Goal: Task Accomplishment & Management: Complete application form

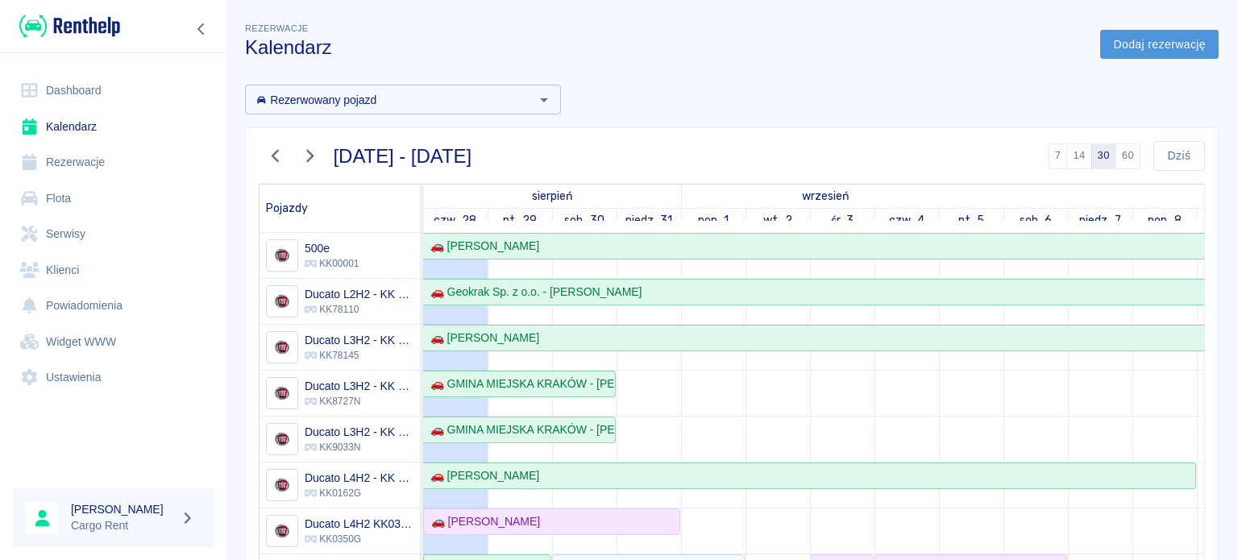
click at [1150, 30] on link "Dodaj rezerwację" at bounding box center [1159, 45] width 118 height 30
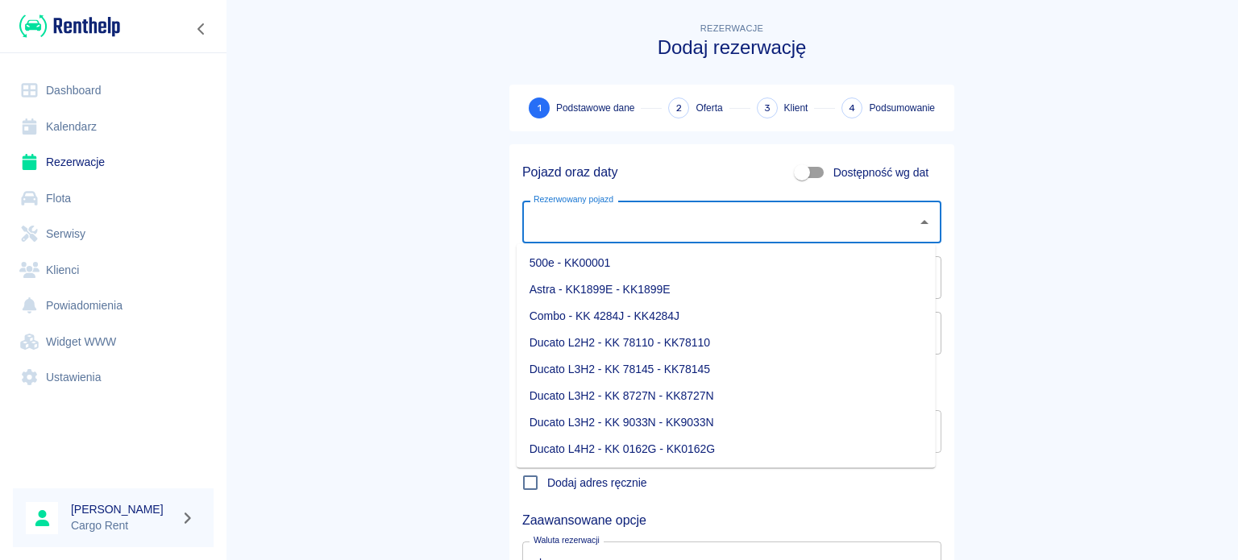
click at [684, 227] on input "Rezerwowany pojazd" at bounding box center [720, 222] width 380 height 28
click at [655, 440] on li "Ducato L4H2 KK0350G - KK0350G" at bounding box center [726, 447] width 419 height 27
type input "Ducato L4H2 KK0350G - KK0350G"
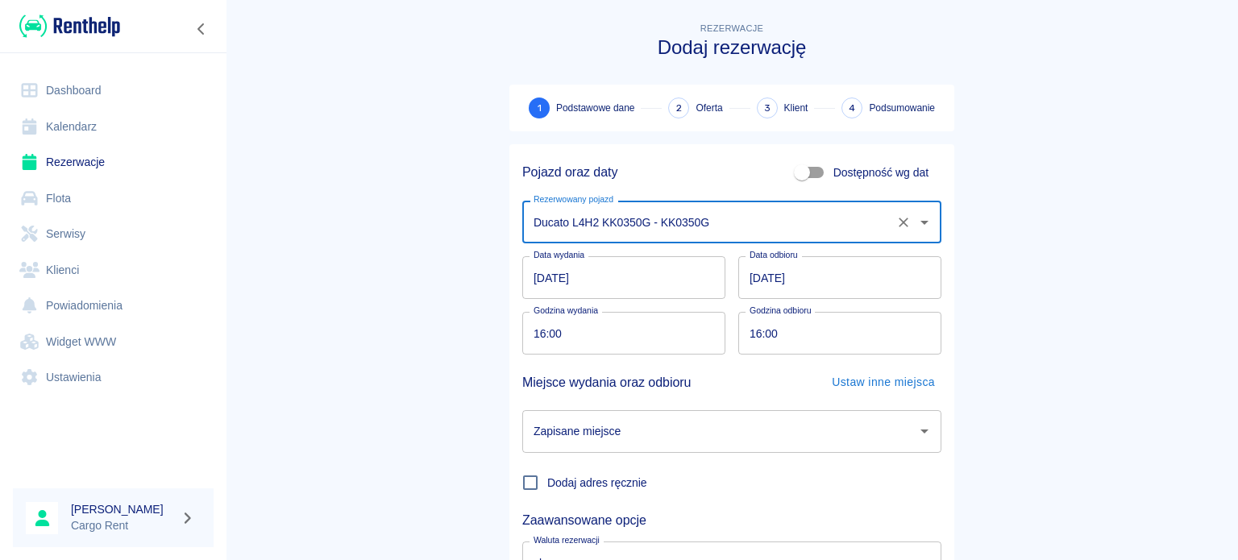
click at [533, 281] on input "[DATE]" at bounding box center [623, 277] width 203 height 43
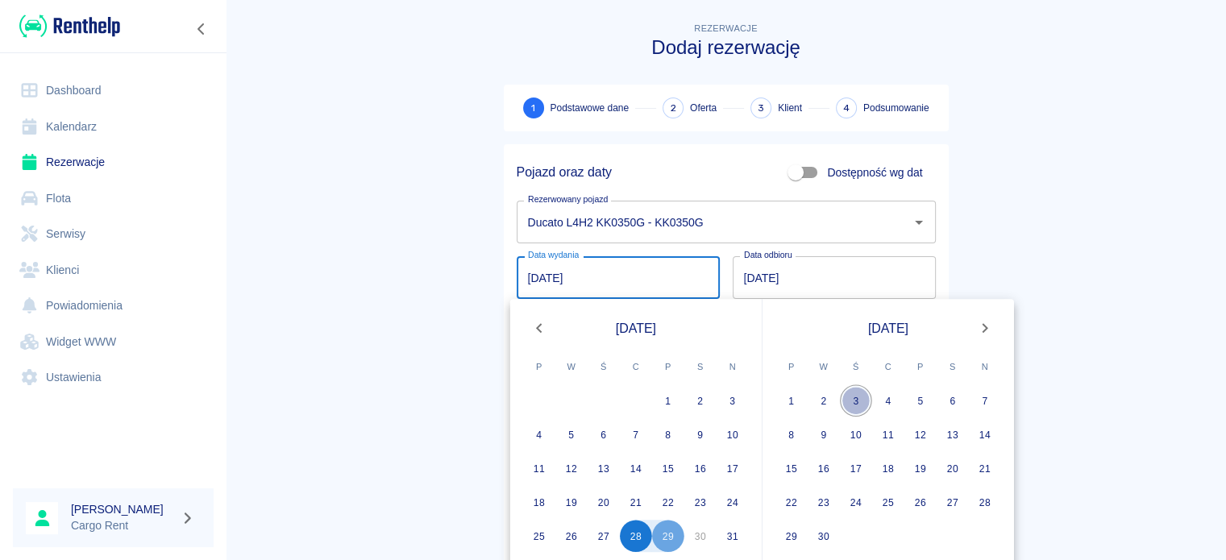
click at [858, 399] on button "3" at bounding box center [856, 401] width 32 height 32
type input "[DATE]"
type input "DD.MM.YYYY"
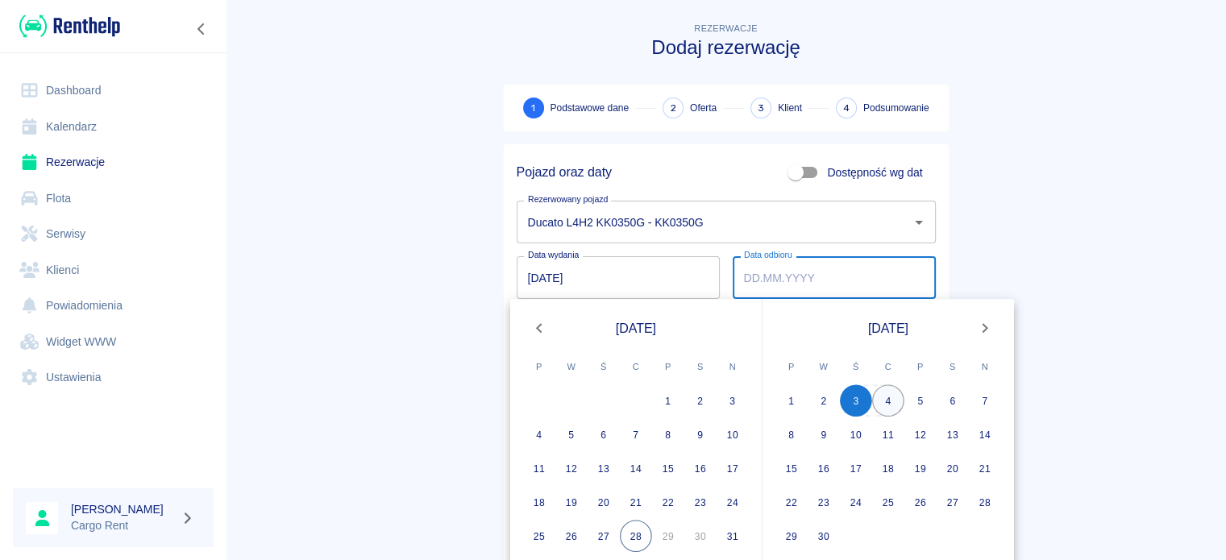
click at [883, 399] on button "4" at bounding box center [888, 401] width 32 height 32
type input "[DATE]"
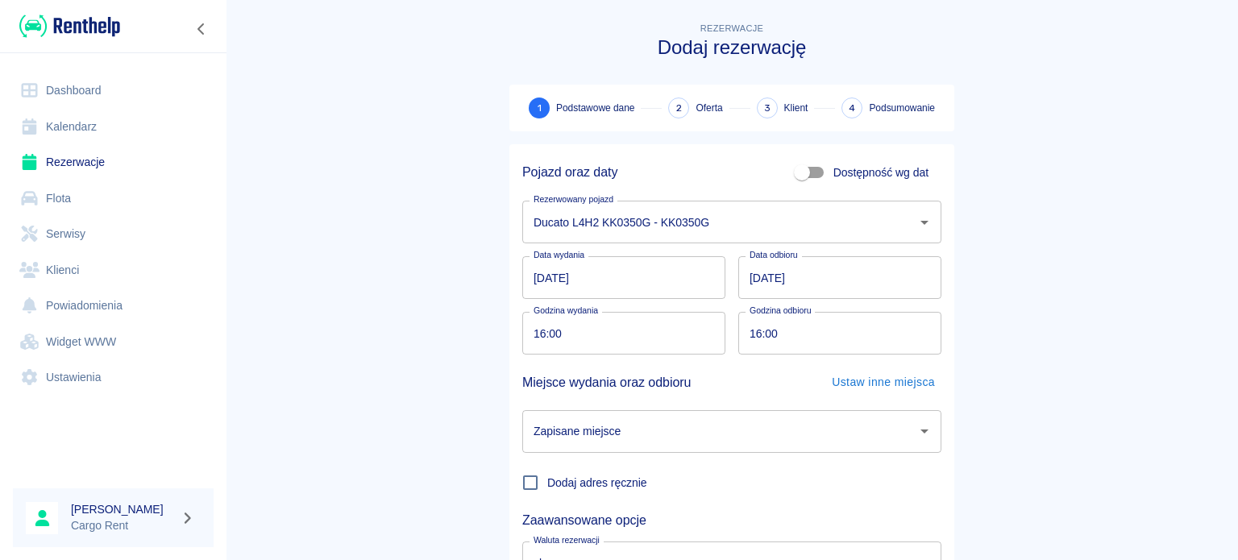
click at [684, 428] on input "Zapisane miejsce" at bounding box center [720, 432] width 380 height 28
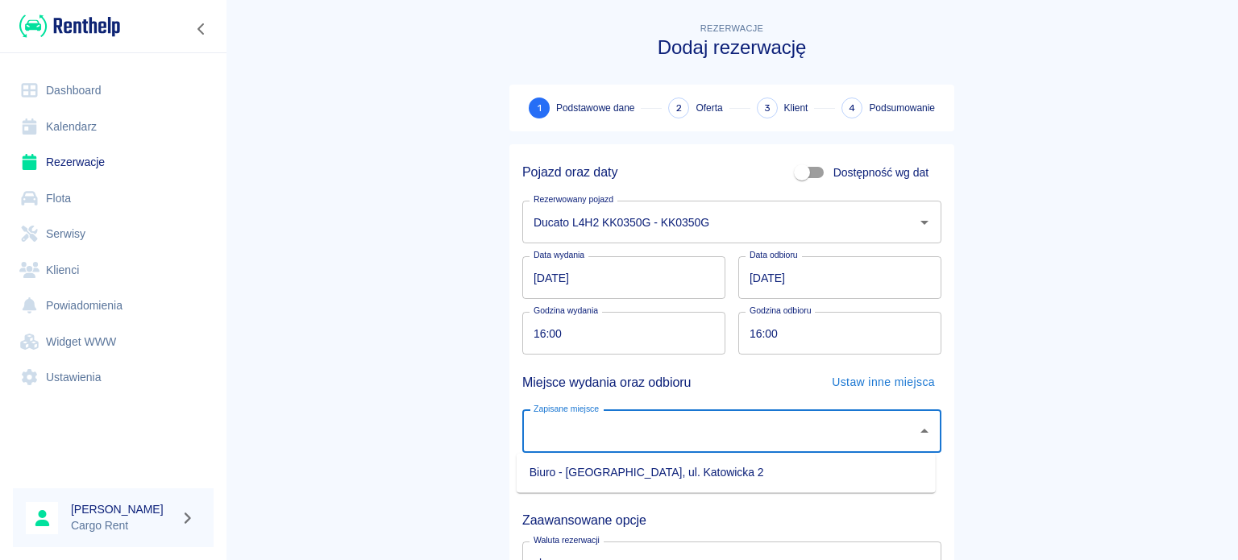
click at [664, 464] on li "Biuro - [GEOGRAPHIC_DATA], ul. Katowicka 2" at bounding box center [726, 472] width 419 height 27
type input "Biuro - [GEOGRAPHIC_DATA], ul. Katowicka 2"
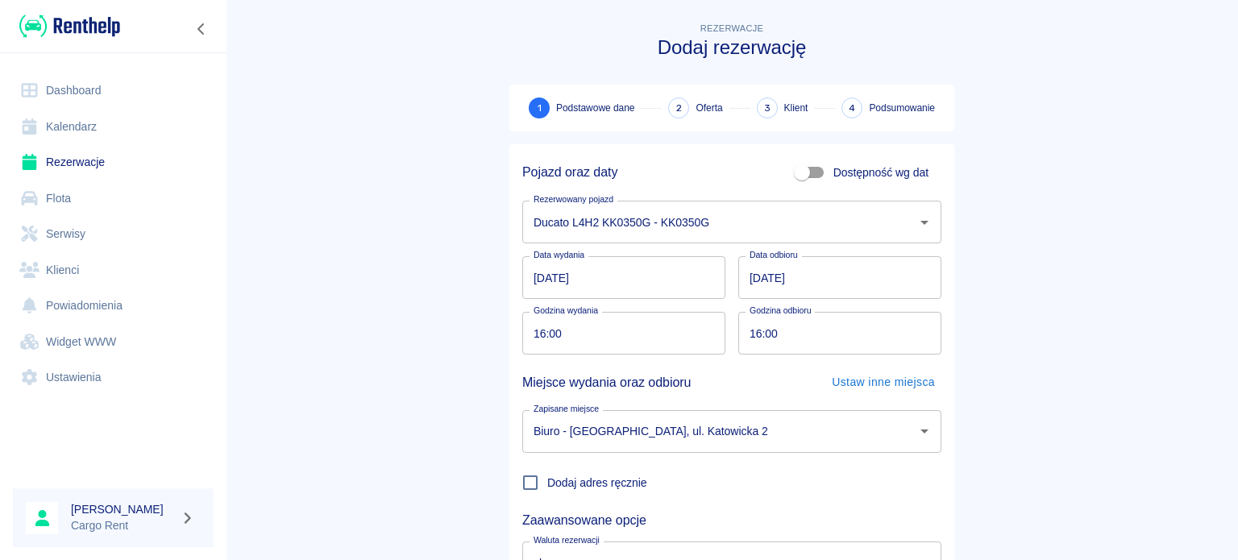
click at [942, 444] on div "Pojazd oraz daty Dostępność wg dat Rezerwowany pojazd Ducato L4H2 KK0350G - KK0…" at bounding box center [731, 398] width 445 height 509
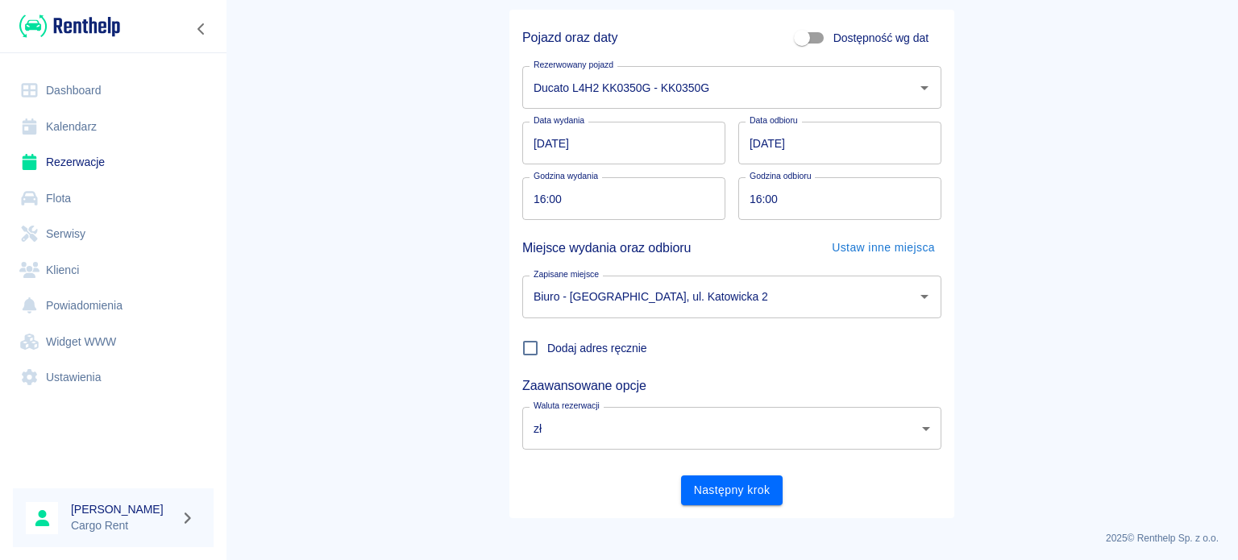
scroll to position [139, 0]
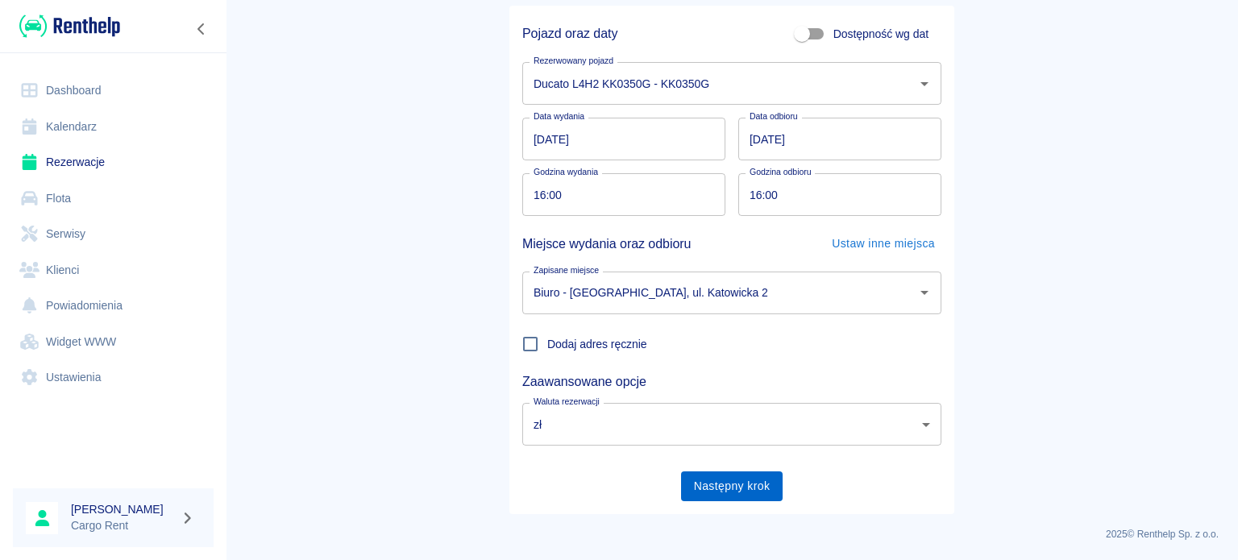
click at [707, 484] on button "Następny krok" at bounding box center [732, 487] width 102 height 30
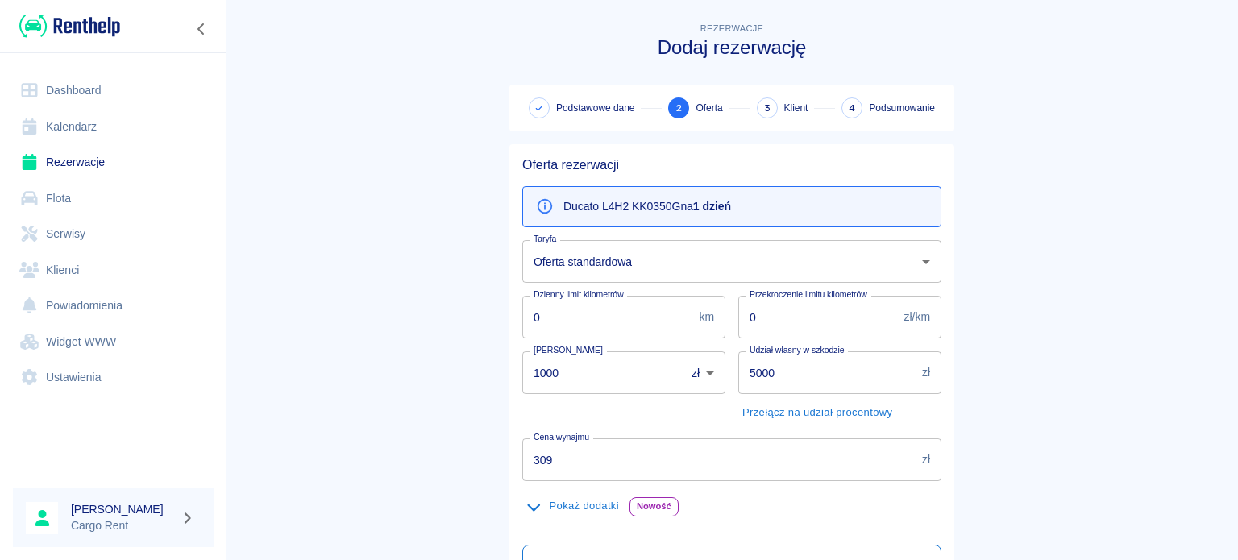
click at [580, 272] on body "Używamy plików Cookies, by zapewnić Ci najlepsze możliwe doświadczenie. Aby dow…" at bounding box center [619, 280] width 1238 height 560
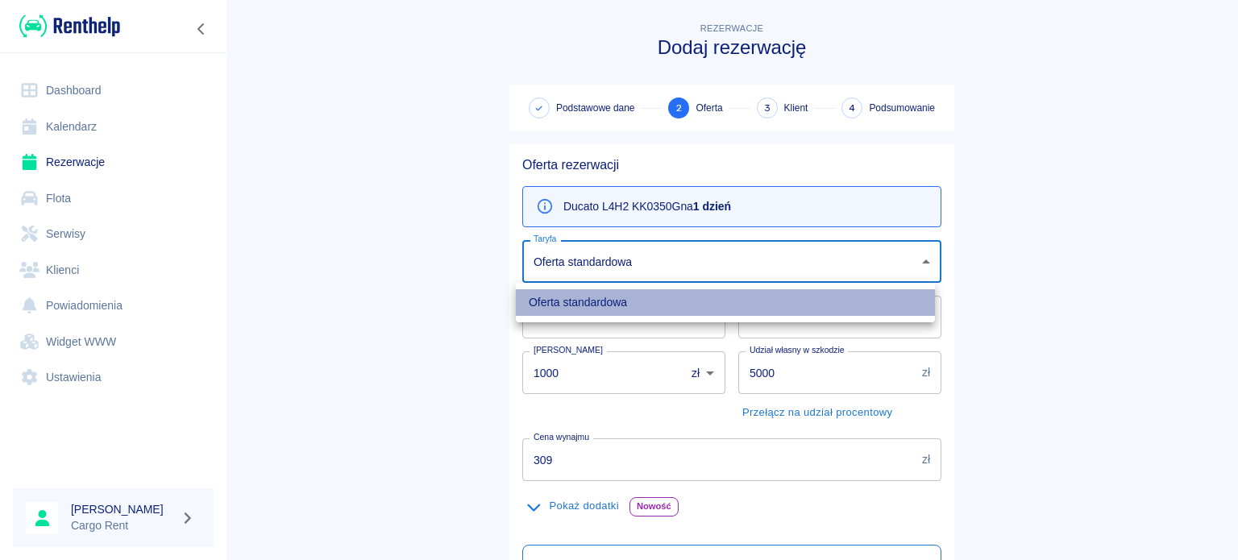
click at [576, 299] on li "Oferta standardowa" at bounding box center [725, 302] width 419 height 27
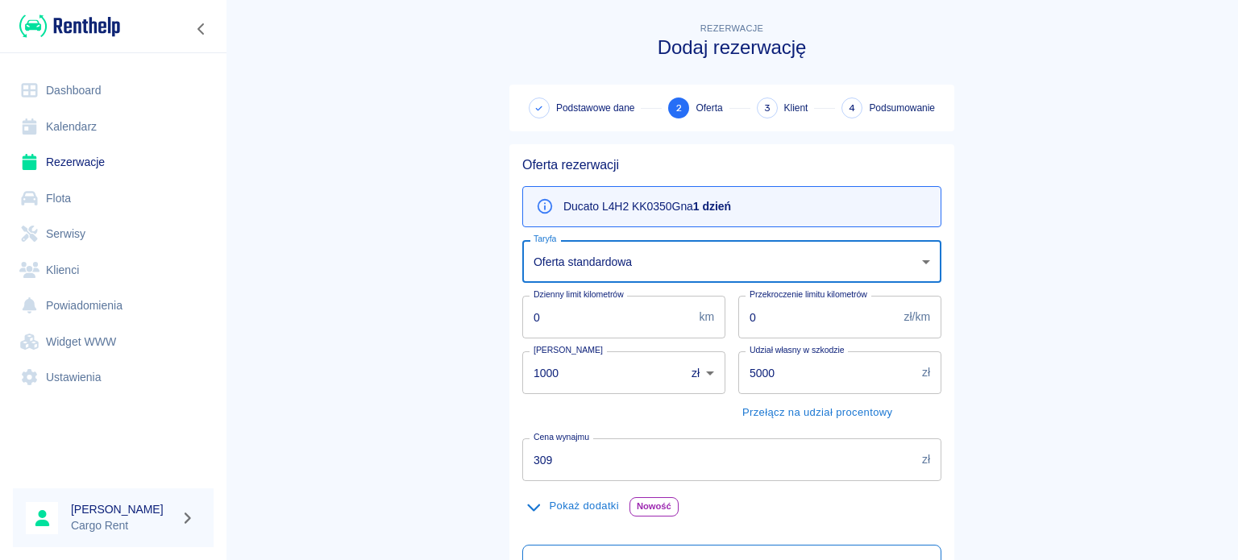
click at [426, 297] on main "Rezerwacje Dodaj rezerwację Podstawowe dane 2 Oferta 3 Klient 4 Podsumowanie Of…" at bounding box center [732, 408] width 1012 height 779
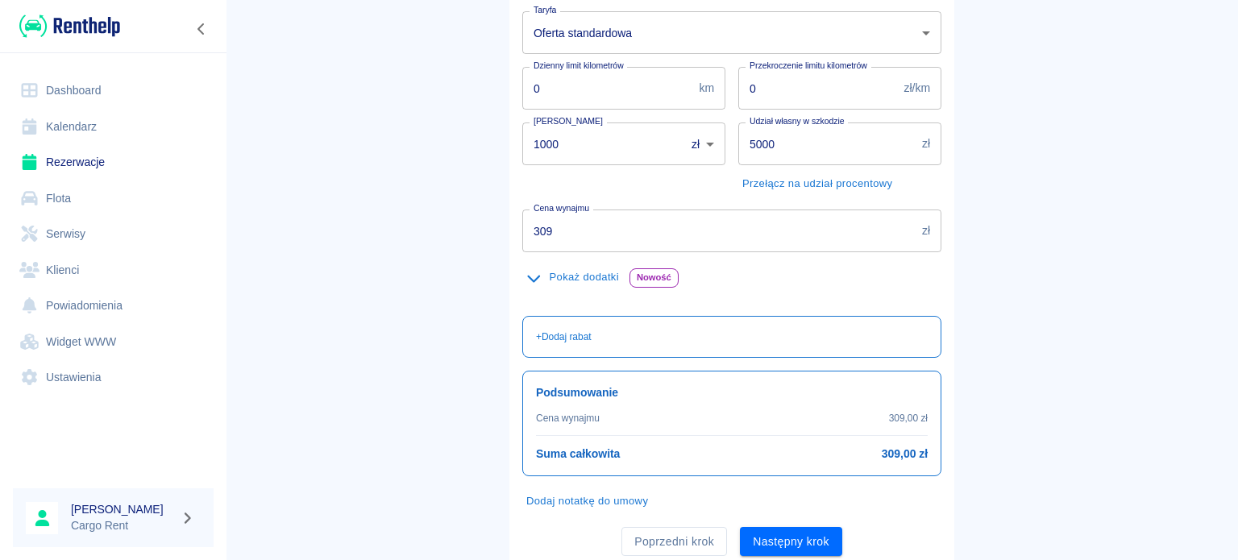
scroll to position [231, 0]
click at [785, 540] on button "Następny krok" at bounding box center [791, 541] width 102 height 30
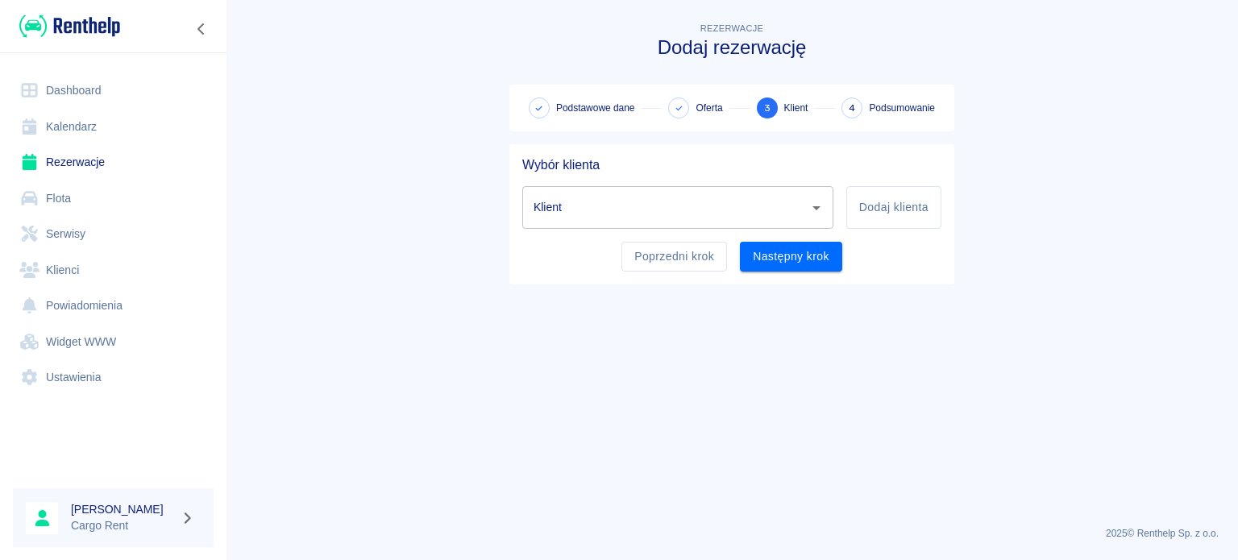
click at [757, 211] on input "Klient" at bounding box center [666, 207] width 272 height 28
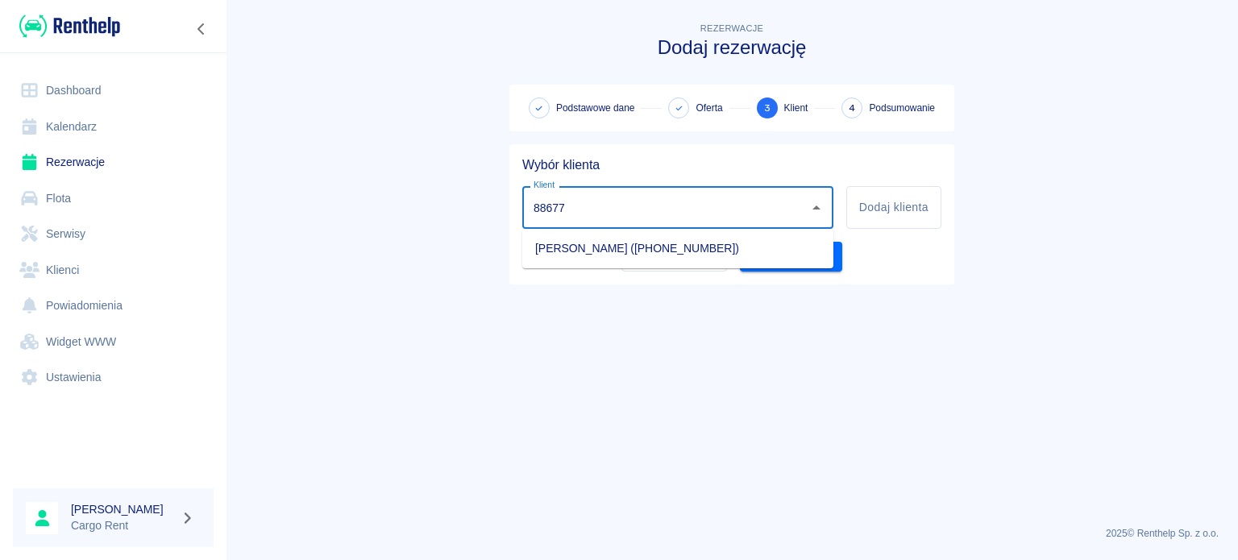
click at [740, 239] on li "[PERSON_NAME] ([PHONE_NUMBER])" at bounding box center [677, 248] width 311 height 27
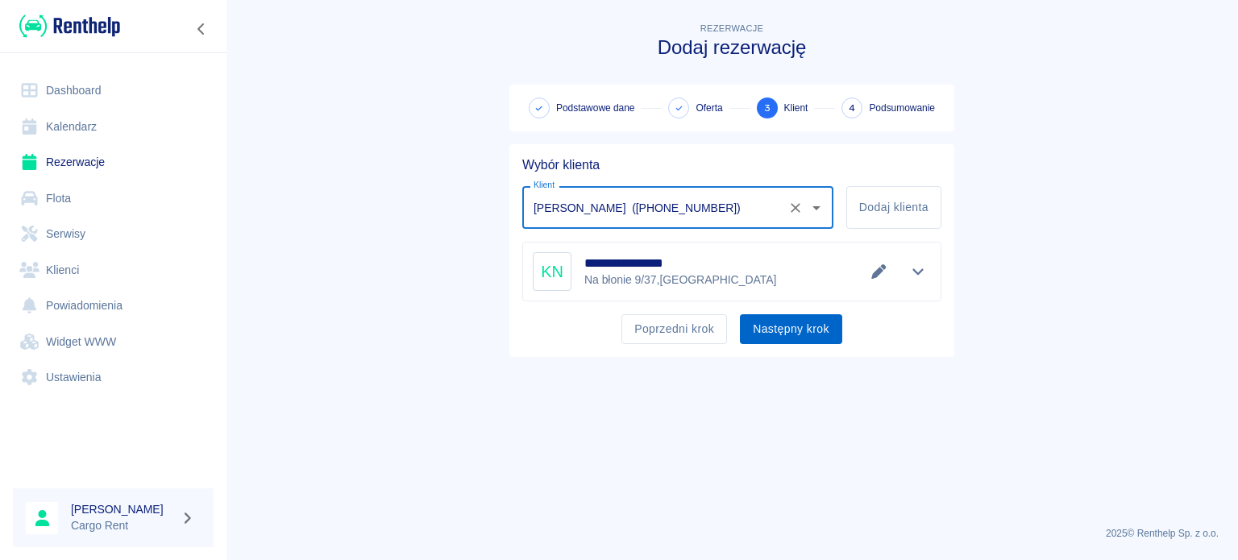
type input "[PERSON_NAME] ([PHONE_NUMBER])"
click at [796, 336] on button "Następny krok" at bounding box center [791, 329] width 102 height 30
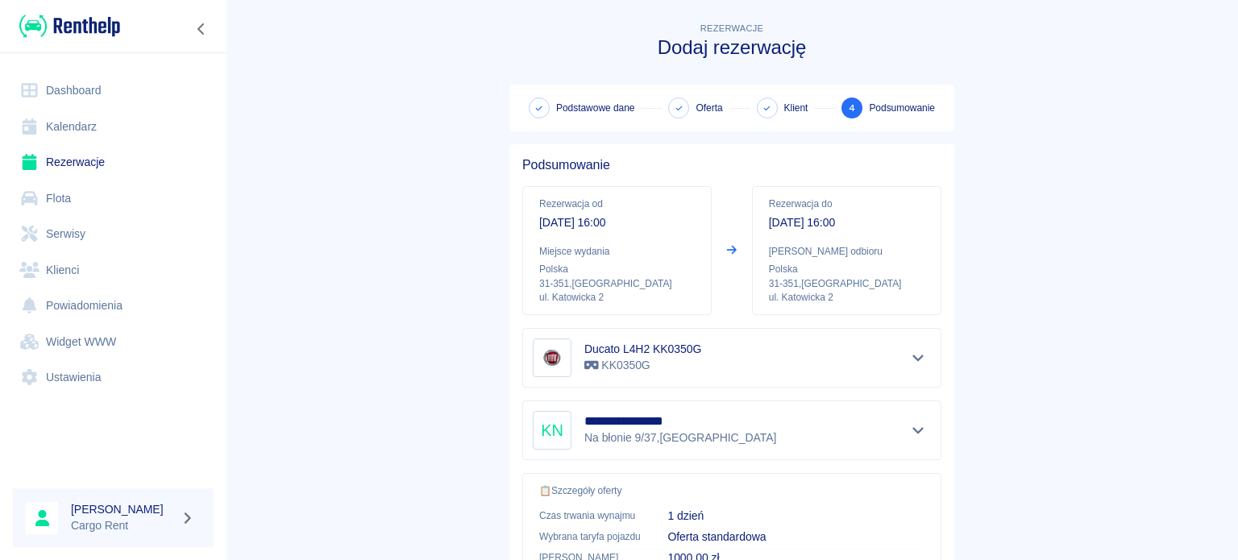
scroll to position [306, 0]
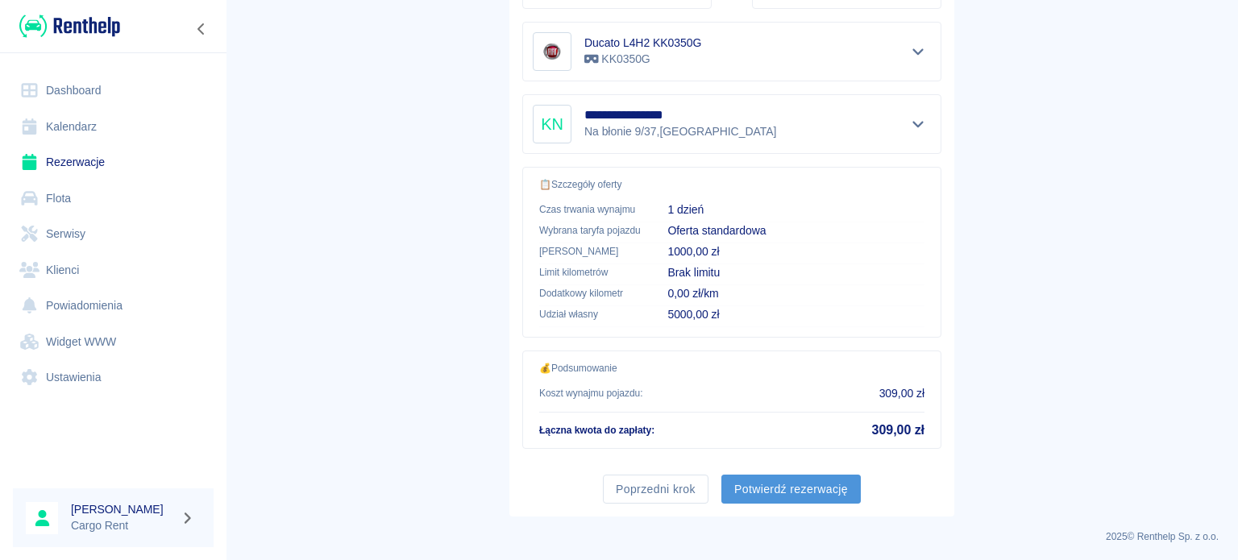
click at [803, 476] on button "Potwierdź rezerwację" at bounding box center [790, 490] width 139 height 30
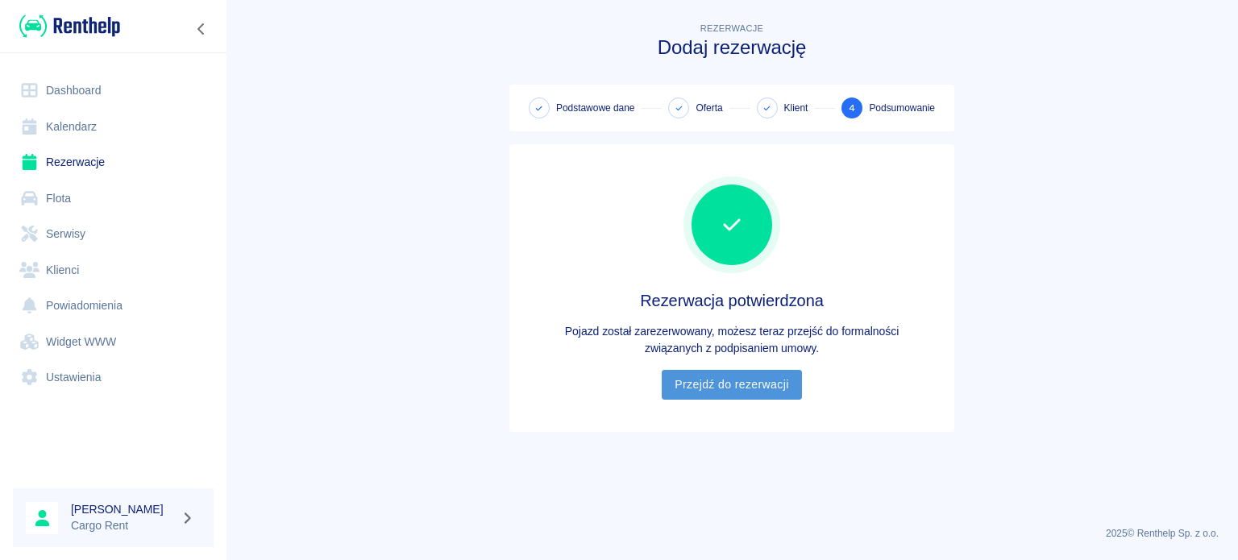
click at [752, 380] on link "Przejdź do rezerwacji" at bounding box center [731, 385] width 139 height 30
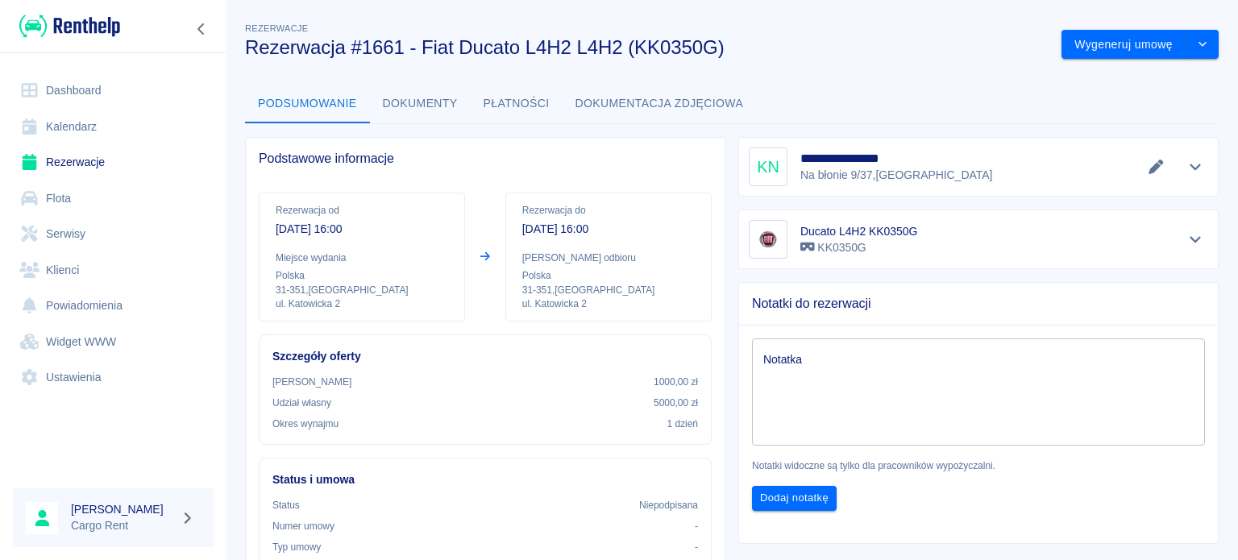
click at [96, 168] on link "Rezerwacje" at bounding box center [113, 162] width 201 height 36
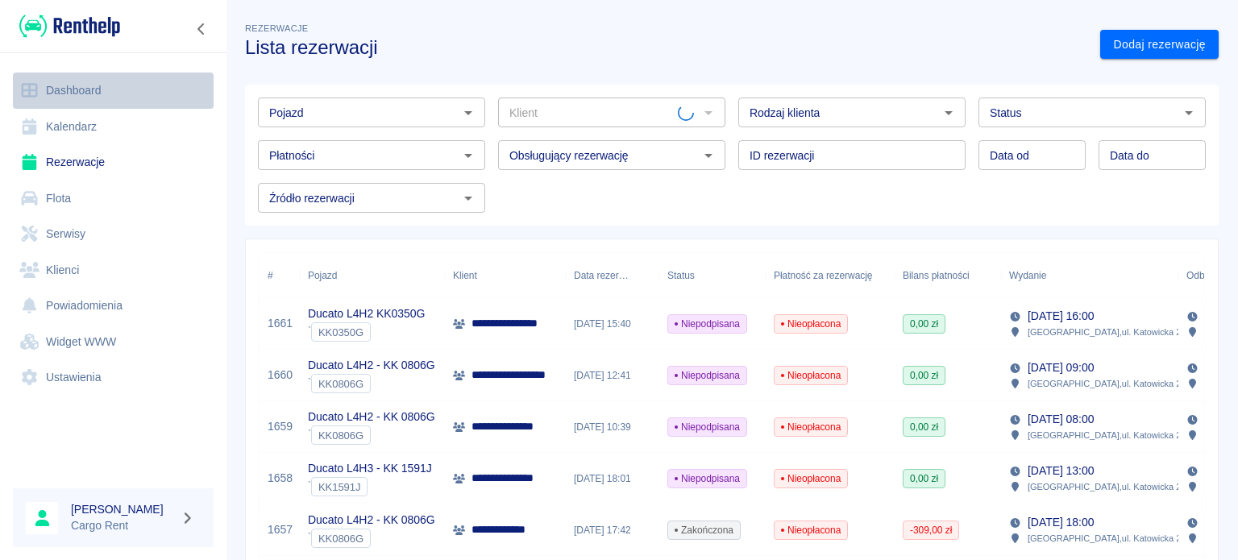
click at [71, 82] on link "Dashboard" at bounding box center [113, 91] width 201 height 36
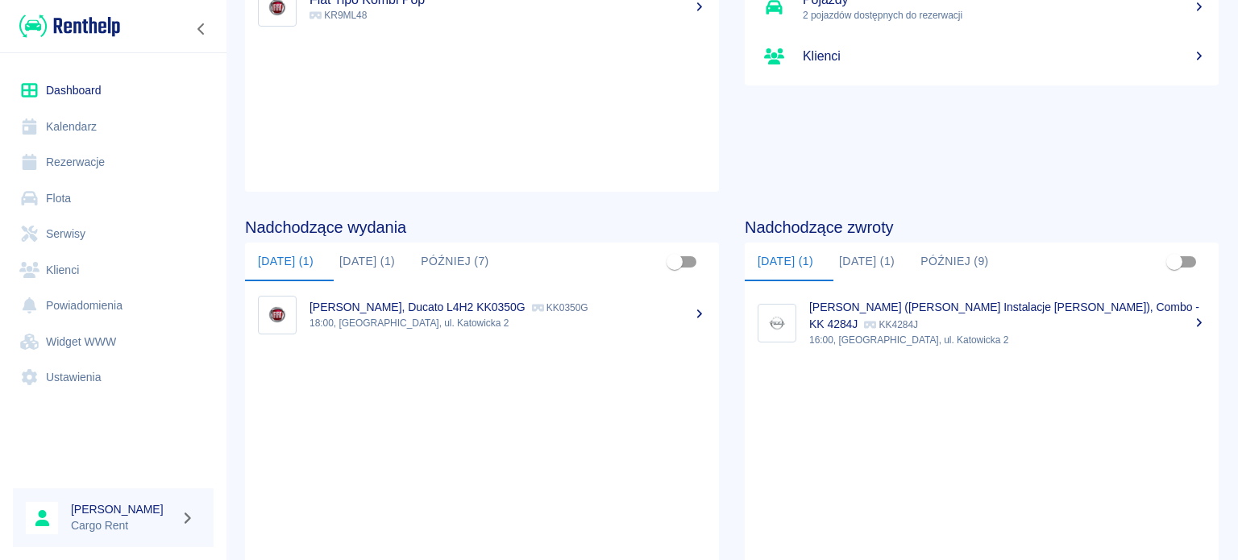
scroll to position [216, 0]
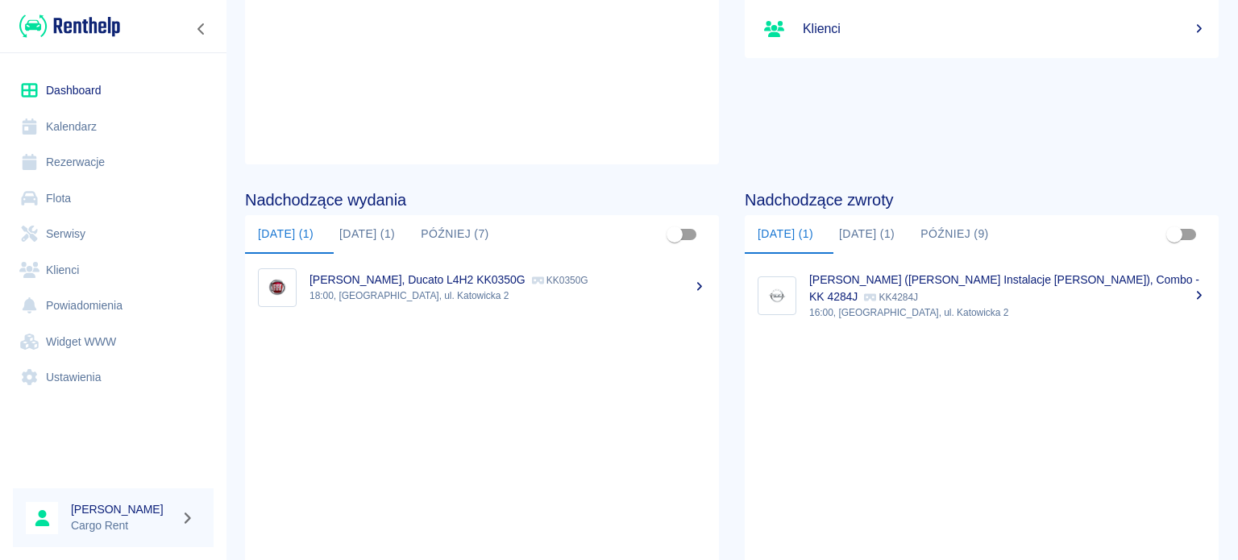
click at [659, 109] on ul "Opel Astra E KK1899E Fiat Tipo Kombi Pop KR9ML48" at bounding box center [482, 29] width 474 height 271
